Goal: Task Accomplishment & Management: Manage account settings

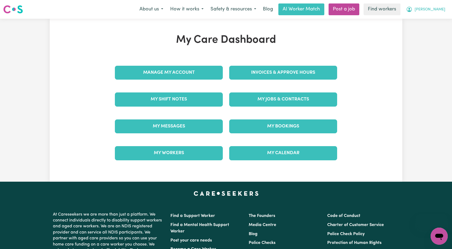
click at [429, 14] on button "[PERSON_NAME]" at bounding box center [425, 9] width 46 height 11
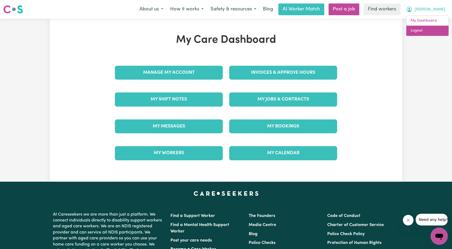
click at [421, 35] on link "Logout" at bounding box center [427, 31] width 42 height 10
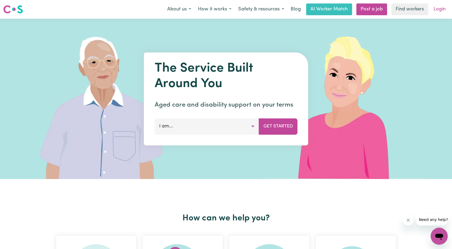
click at [441, 9] on link "Login" at bounding box center [439, 9] width 18 height 12
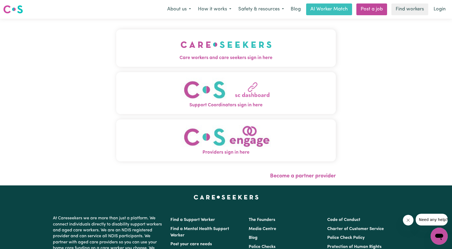
click at [174, 56] on span "Care workers and care seekers sign in here" at bounding box center [225, 57] width 219 height 7
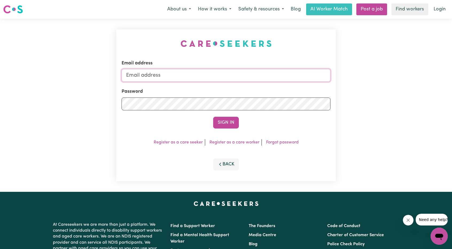
click at [201, 72] on input "Email address" at bounding box center [225, 75] width 209 height 13
drag, startPoint x: 154, startPoint y: 76, endPoint x: 252, endPoint y: 93, distance: 99.3
click at [251, 93] on form "Email address [EMAIL_ADDRESS][PERSON_NAME][DOMAIN_NAME] Password Sign In" at bounding box center [225, 94] width 209 height 69
type input "superuser~[EMAIL_ADDRESS][DOMAIN_NAME]"
click at [225, 124] on button "Sign In" at bounding box center [226, 123] width 26 height 12
